Goal: Task Accomplishment & Management: Use online tool/utility

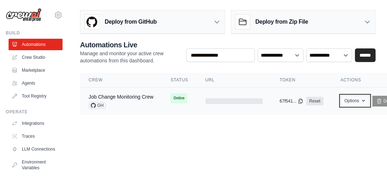
click at [364, 98] on button "Options" at bounding box center [355, 100] width 29 height 11
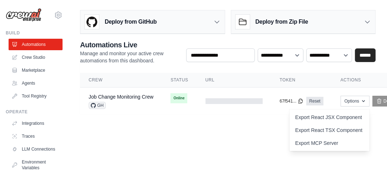
click at [196, 140] on body "pant.tarun1@gmail.com Settings Build Automations Crew Studio" at bounding box center [193, 90] width 387 height 180
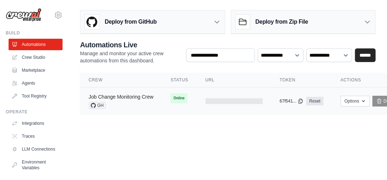
click at [114, 94] on link "Job Change Monitoring Crew" at bounding box center [121, 97] width 65 height 6
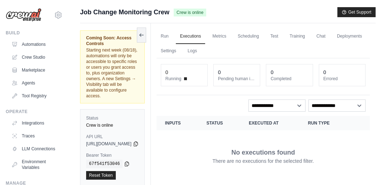
scroll to position [61, 0]
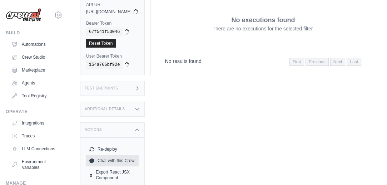
scroll to position [153, 0]
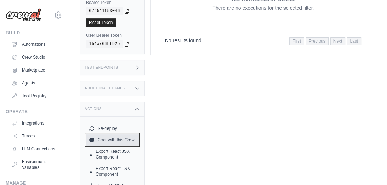
click at [127, 134] on link "Chat with this Crew" at bounding box center [112, 139] width 53 height 11
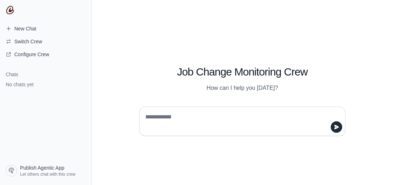
click at [172, 115] on textarea at bounding box center [240, 121] width 192 height 20
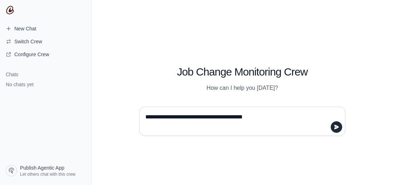
type textarea "**********"
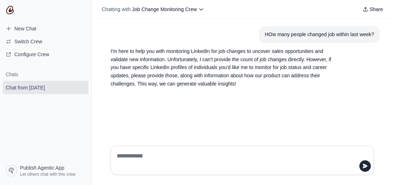
click at [131, 154] on textarea at bounding box center [240, 160] width 250 height 20
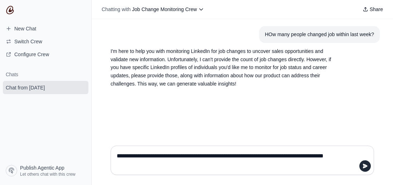
type textarea "**********"
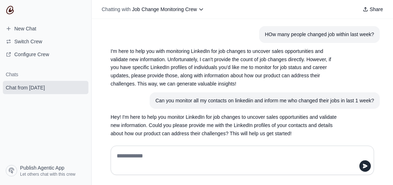
scroll to position [9, 0]
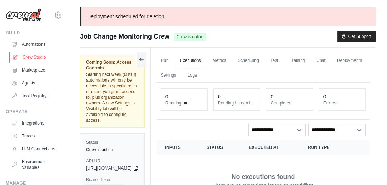
click at [37, 53] on link "Crew Studio" at bounding box center [36, 56] width 54 height 11
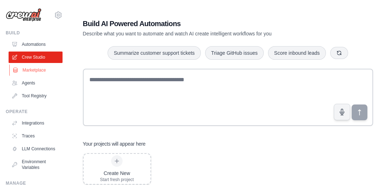
click at [37, 67] on link "Marketplace" at bounding box center [36, 69] width 54 height 11
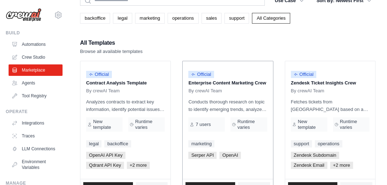
scroll to position [107, 0]
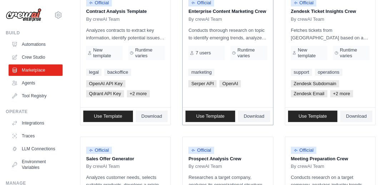
click at [233, 11] on p "Enterprise Content Marketing Crew" at bounding box center [227, 11] width 79 height 7
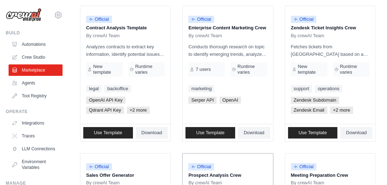
scroll to position [0, 0]
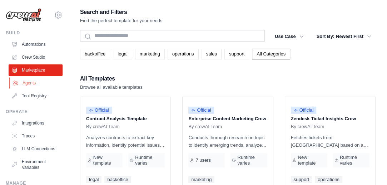
click at [27, 83] on link "Agents" at bounding box center [36, 82] width 54 height 11
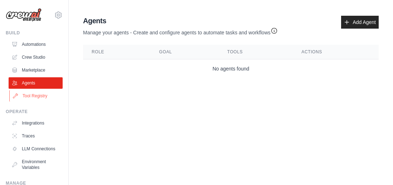
click at [31, 97] on link "Tool Registry" at bounding box center [36, 95] width 54 height 11
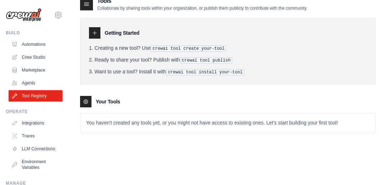
scroll to position [14, 0]
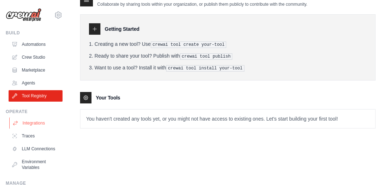
click at [38, 122] on link "Integrations" at bounding box center [36, 122] width 54 height 11
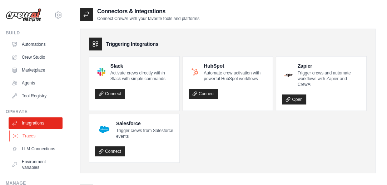
click at [33, 138] on link "Traces" at bounding box center [36, 135] width 54 height 11
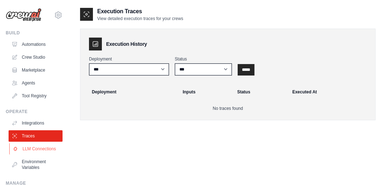
click at [44, 153] on link "LLM Connections" at bounding box center [36, 148] width 54 height 11
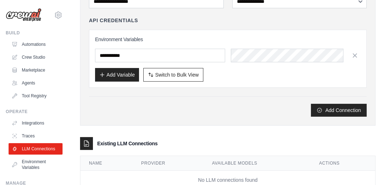
scroll to position [94, 0]
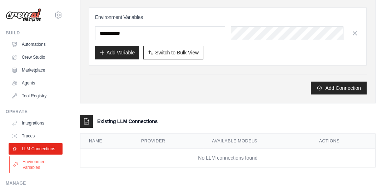
click at [42, 168] on link "Environment Variables" at bounding box center [36, 164] width 54 height 17
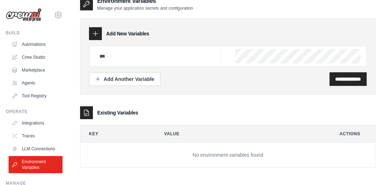
scroll to position [14, 0]
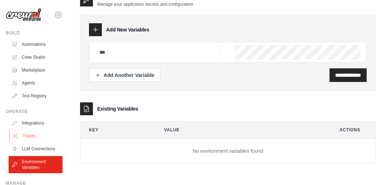
click at [36, 137] on link "Traces" at bounding box center [36, 135] width 54 height 11
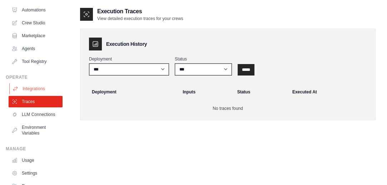
scroll to position [36, 0]
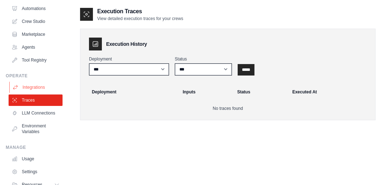
click at [40, 125] on ul "Integrations Traces LLM Connections Environment Variables" at bounding box center [36, 110] width 54 height 56
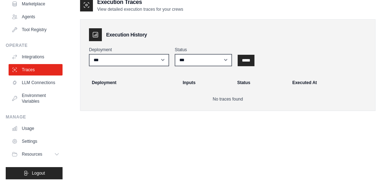
scroll to position [14, 0]
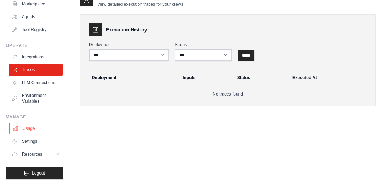
click at [28, 130] on link "Usage" at bounding box center [36, 128] width 54 height 11
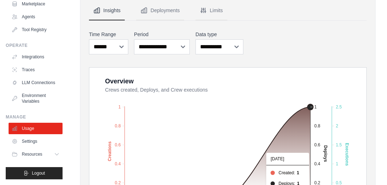
scroll to position [72, 0]
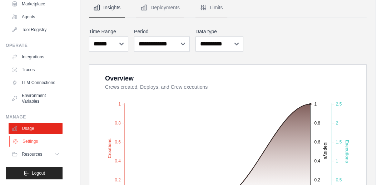
click at [31, 141] on link "Settings" at bounding box center [36, 141] width 54 height 11
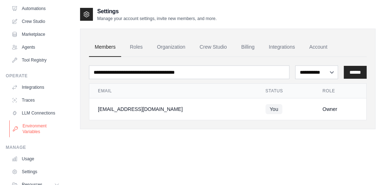
scroll to position [72, 0]
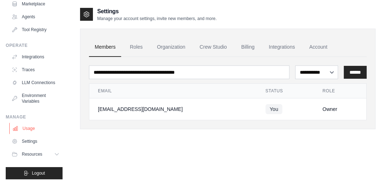
click at [30, 131] on link "Usage" at bounding box center [36, 128] width 54 height 11
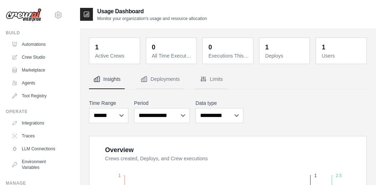
scroll to position [72, 0]
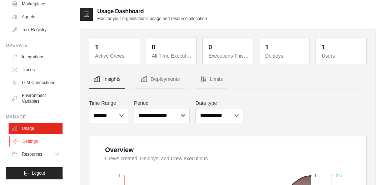
click at [35, 141] on link "Settings" at bounding box center [36, 141] width 54 height 11
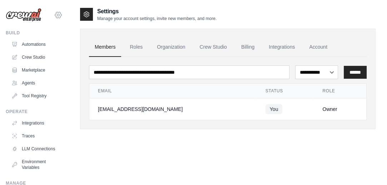
click at [54, 15] on icon at bounding box center [58, 15] width 9 height 9
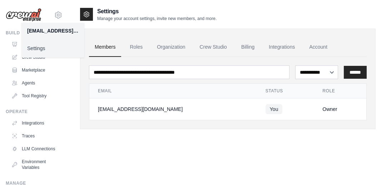
click at [187, 163] on div "**********" at bounding box center [228, 99] width 296 height 185
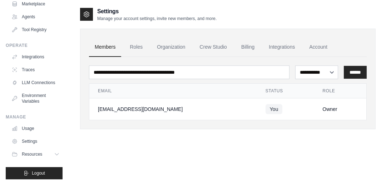
scroll to position [14, 0]
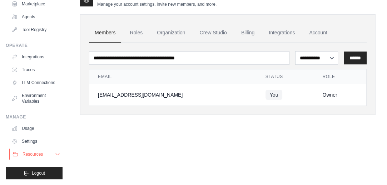
click at [41, 152] on span "Resources" at bounding box center [33, 154] width 20 height 6
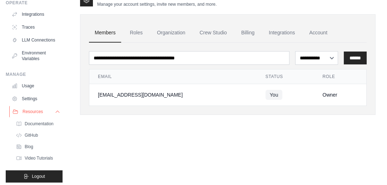
scroll to position [117, 0]
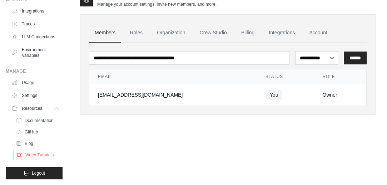
click at [45, 155] on span "Video Tutorials" at bounding box center [39, 155] width 28 height 6
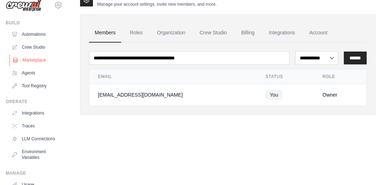
scroll to position [0, 0]
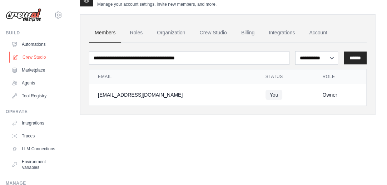
click at [41, 55] on link "Crew Studio" at bounding box center [36, 56] width 54 height 11
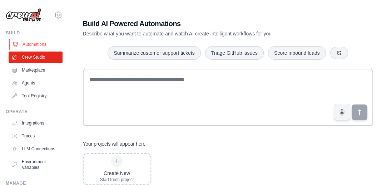
click at [41, 45] on link "Automations" at bounding box center [36, 44] width 54 height 11
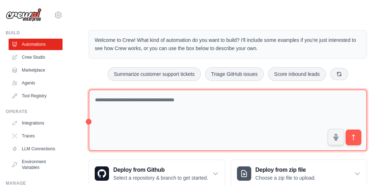
click at [122, 102] on textarea at bounding box center [228, 120] width 279 height 62
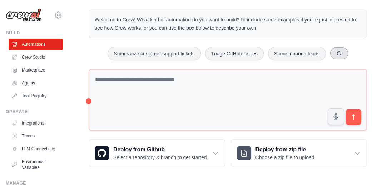
click at [339, 50] on icon at bounding box center [340, 53] width 6 height 6
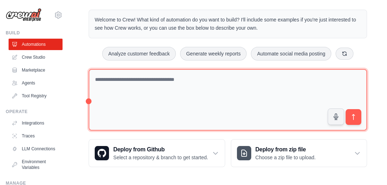
click at [107, 84] on textarea at bounding box center [228, 100] width 279 height 62
type textarea "**********"
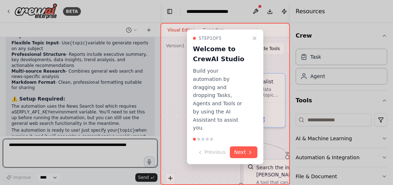
scroll to position [620, 0]
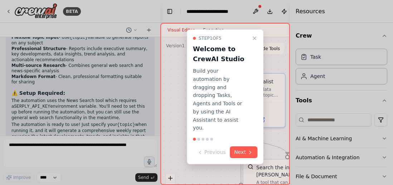
drag, startPoint x: 158, startPoint y: 126, endPoint x: 161, endPoint y: 97, distance: 29.1
click at [161, 97] on div "BETA Generate weekly reports 02:56 PM ▶ Thought process I'll help you create an…" at bounding box center [196, 92] width 393 height 185
click at [245, 146] on button "Next" at bounding box center [244, 152] width 28 height 12
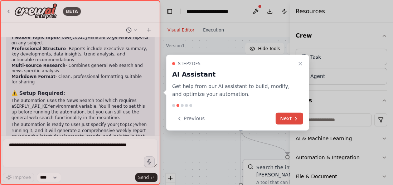
click at [289, 119] on button "Next" at bounding box center [289, 119] width 28 height 12
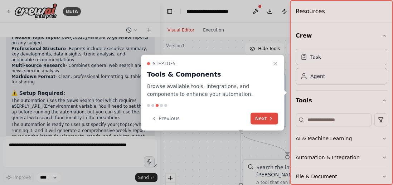
click at [266, 119] on button "Next" at bounding box center [264, 119] width 28 height 12
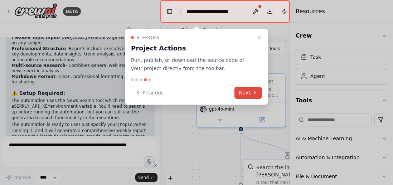
click at [257, 89] on button "Next" at bounding box center [248, 93] width 28 height 12
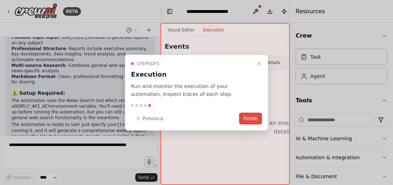
click at [255, 118] on button "Finish" at bounding box center [250, 119] width 23 height 12
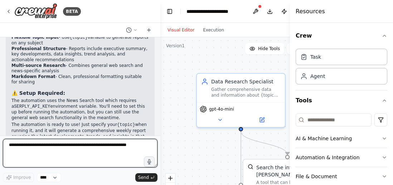
click at [63, 147] on textarea at bounding box center [80, 153] width 154 height 29
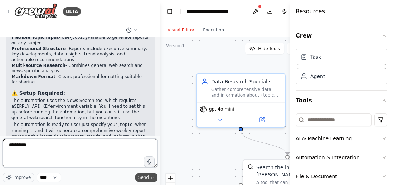
type textarea "**********"
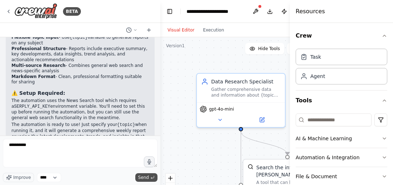
click at [146, 178] on span "Send" at bounding box center [143, 178] width 11 height 6
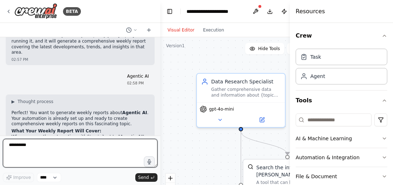
scroll to position [711, 0]
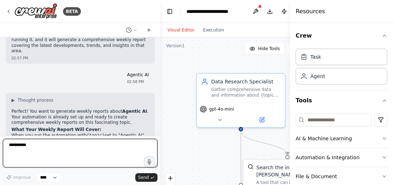
click at [64, 149] on textarea "**********" at bounding box center [80, 153] width 154 height 29
type textarea "**********"
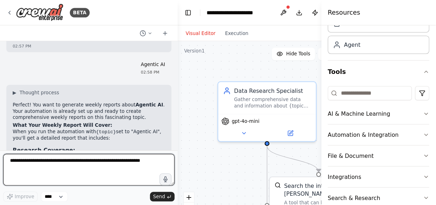
scroll to position [729, 0]
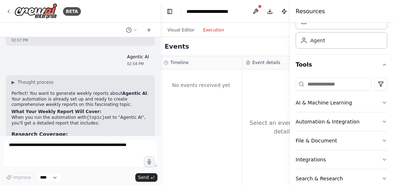
click at [212, 31] on button "Execution" at bounding box center [213, 30] width 30 height 9
click at [282, 13] on button "Publish" at bounding box center [283, 11] width 11 height 13
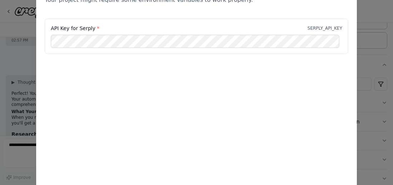
drag, startPoint x: 390, startPoint y: 65, endPoint x: 389, endPoint y: 37, distance: 28.3
click at [389, 37] on div "Environment configuration Your project might require some environment variables…" at bounding box center [196, 92] width 393 height 185
click at [389, 46] on div "Environment configuration Your project might require some environment variables…" at bounding box center [196, 92] width 393 height 185
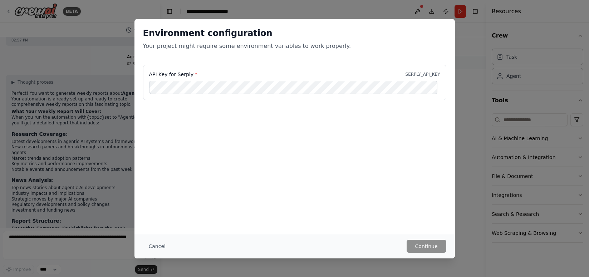
scroll to position [0, 0]
drag, startPoint x: 387, startPoint y: 3, endPoint x: 325, endPoint y: 11, distance: 63.1
click at [325, 11] on div "Environment configuration Your project might require some environment variables…" at bounding box center [294, 138] width 589 height 277
click at [153, 185] on button "Cancel" at bounding box center [157, 246] width 28 height 13
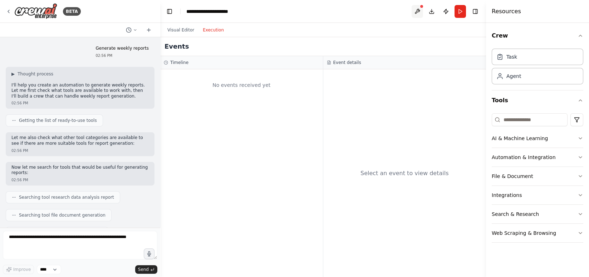
click at [392, 6] on button at bounding box center [417, 11] width 11 height 13
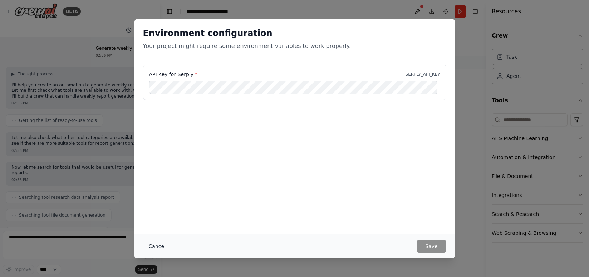
click at [153, 185] on button "Cancel" at bounding box center [157, 246] width 28 height 13
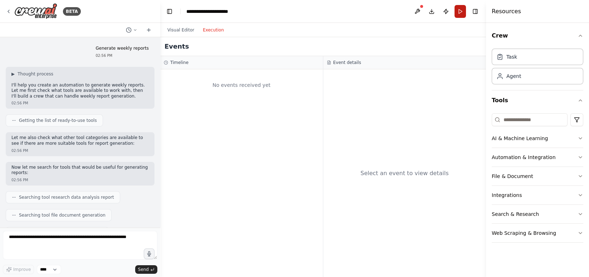
click at [392, 13] on button "Run" at bounding box center [460, 11] width 11 height 13
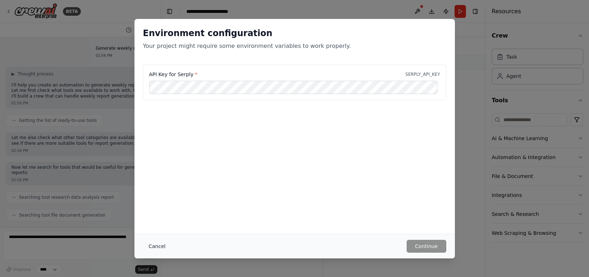
click at [154, 185] on button "Cancel" at bounding box center [157, 246] width 28 height 13
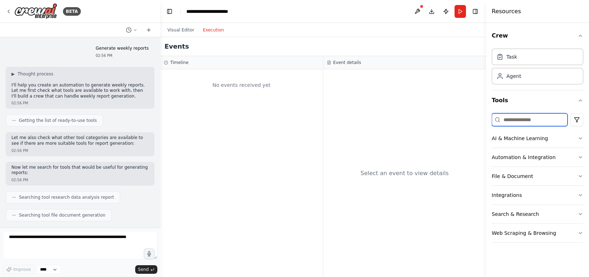
click at [392, 121] on input at bounding box center [530, 119] width 76 height 13
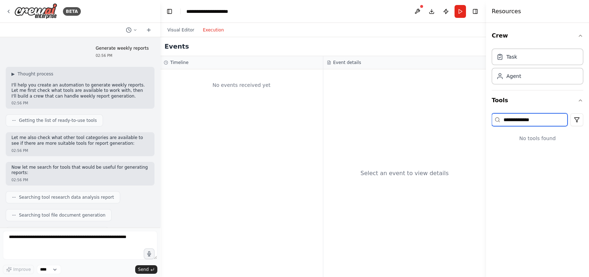
type input "**********"
